Goal: Information Seeking & Learning: Understand process/instructions

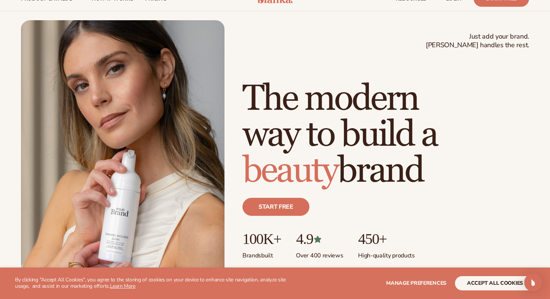
scroll to position [26, 0]
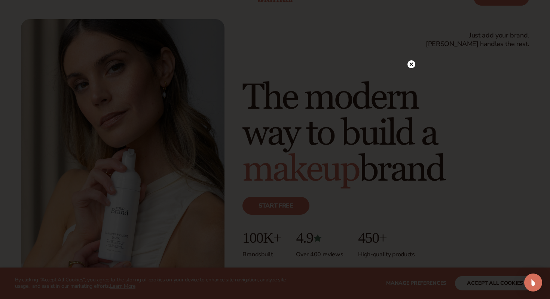
click at [411, 65] on circle at bounding box center [411, 64] width 8 height 8
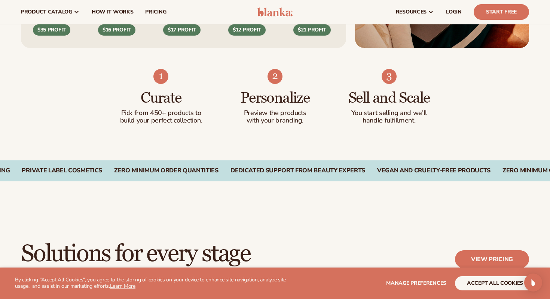
scroll to position [0, 0]
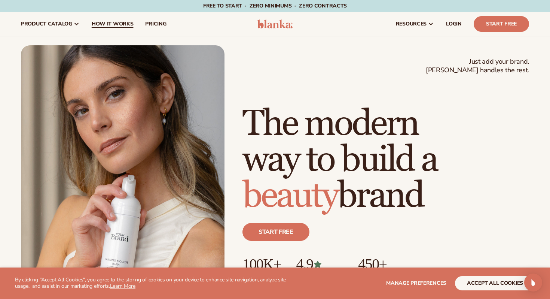
click at [116, 21] on span "How It Works" at bounding box center [113, 24] width 42 height 6
